Goal: Find specific page/section: Find specific page/section

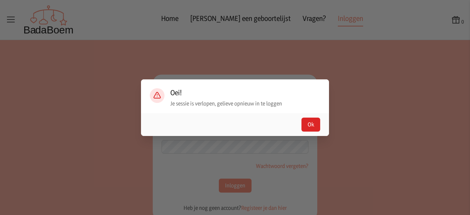
type input "[EMAIL_ADDRESS][DOMAIN_NAME]"
click at [320, 122] on div "Ok" at bounding box center [235, 124] width 188 height 23
click at [312, 123] on button "Ok" at bounding box center [310, 124] width 19 height 14
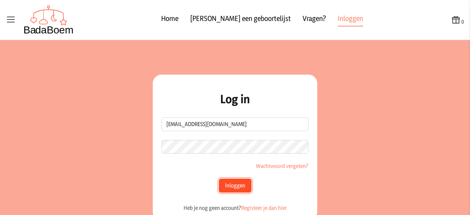
click at [230, 188] on button "Inloggen" at bounding box center [235, 185] width 33 height 14
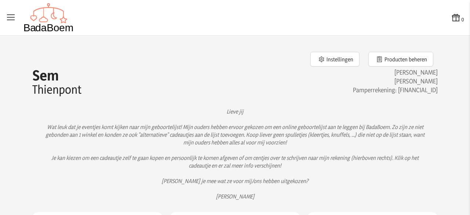
click at [7, 17] on icon at bounding box center [11, 17] width 10 height 10
click at [1, 1] on input "checkbox" at bounding box center [0, 0] width 1 height 1
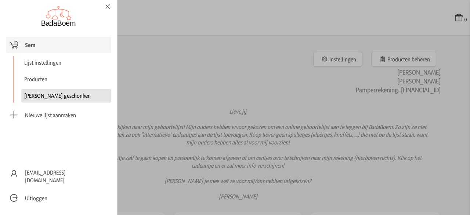
click at [46, 94] on link "[PERSON_NAME] geschonken" at bounding box center [66, 96] width 90 height 14
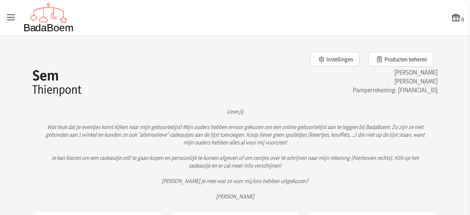
checkbox input "false"
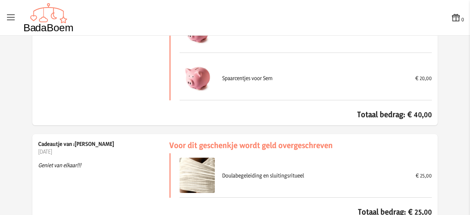
scroll to position [7712, 0]
